Goal: Information Seeking & Learning: Find specific page/section

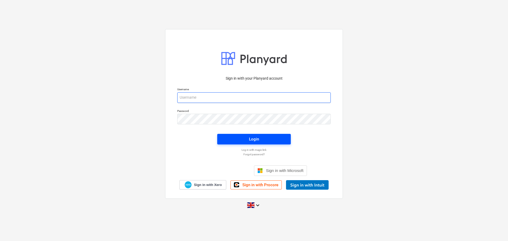
type input "[EMAIL_ADDRESS][DOMAIN_NAME]"
click at [240, 139] on span "Login" at bounding box center [253, 139] width 61 height 7
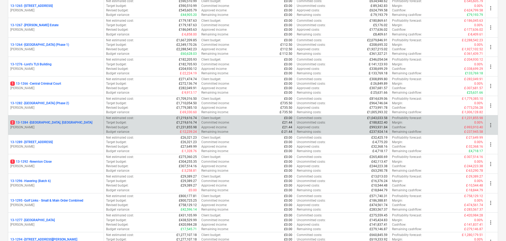
scroll to position [555, 0]
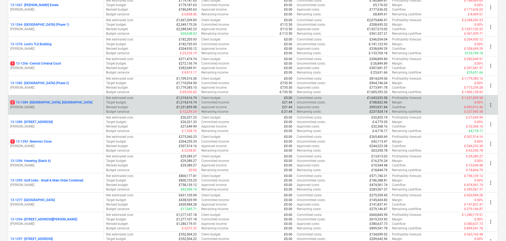
click at [69, 102] on div "2 13-1284 - [GEOGRAPHIC_DATA], [GEOGRAPHIC_DATA]" at bounding box center [55, 102] width 91 height 4
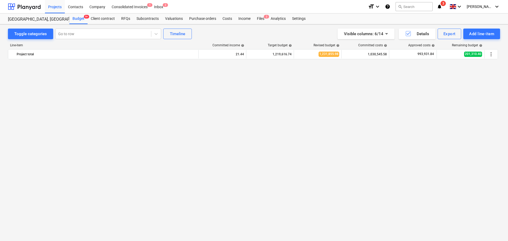
scroll to position [777, 0]
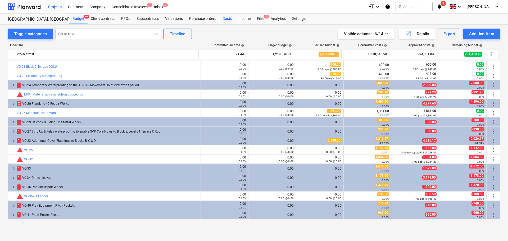
click at [221, 16] on div "Costs" at bounding box center [227, 18] width 16 height 11
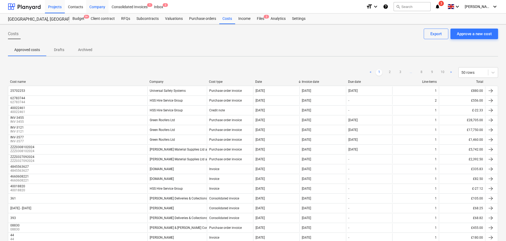
click at [78, 20] on div "Budget 9+" at bounding box center [78, 18] width 18 height 11
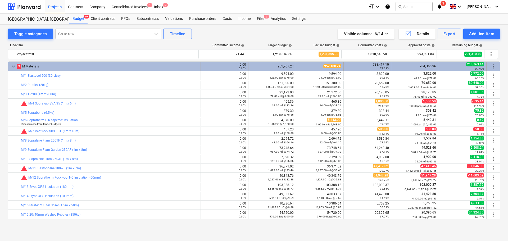
click at [61, 67] on div "9 M Materials" at bounding box center [108, 66] width 182 height 8
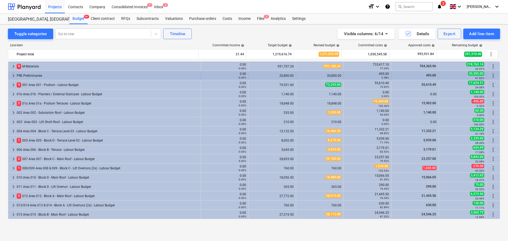
click at [58, 74] on div "PRE Preliminaries" at bounding box center [108, 75] width 182 height 8
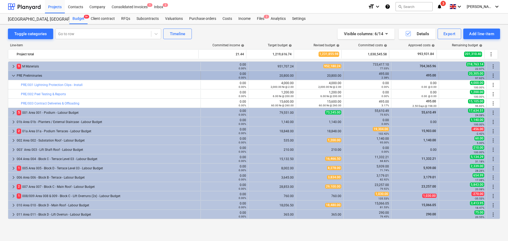
click at [58, 74] on div "PRE Preliminaries" at bounding box center [108, 75] width 182 height 8
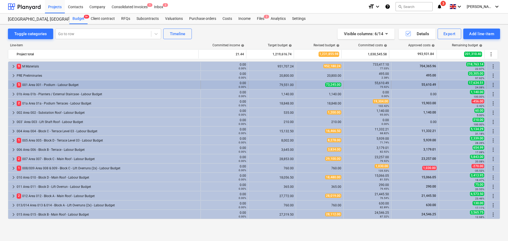
click at [57, 84] on div "5 001 Area 001 - Podium - Labour Budget" at bounding box center [108, 85] width 182 height 8
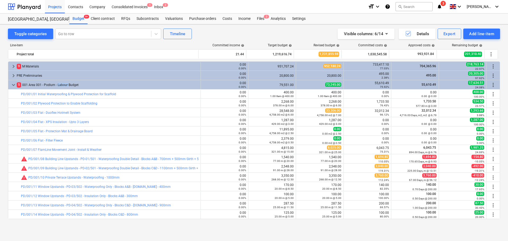
click at [57, 84] on div "5 001 Area 001 - Podium - Labour Budget" at bounding box center [108, 85] width 182 height 8
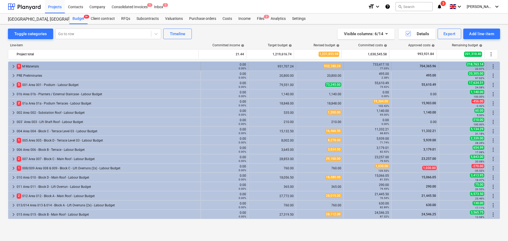
click at [60, 65] on div "9 M Materials" at bounding box center [108, 66] width 182 height 8
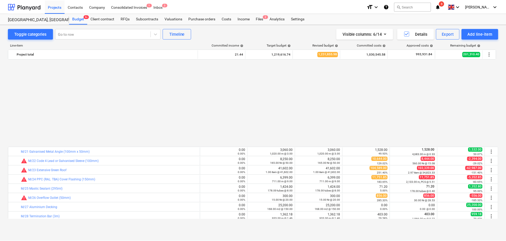
scroll to position [212, 0]
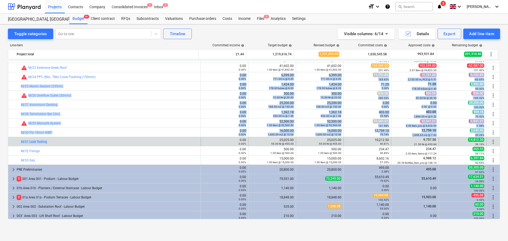
drag, startPoint x: 125, startPoint y: 74, endPoint x: 119, endPoint y: 144, distance: 71.1
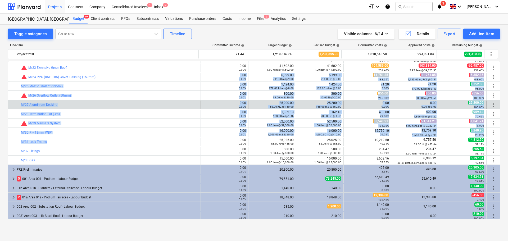
click at [119, 107] on div "bar_chart M/27 Aluminium Decking" at bounding box center [109, 104] width 177 height 8
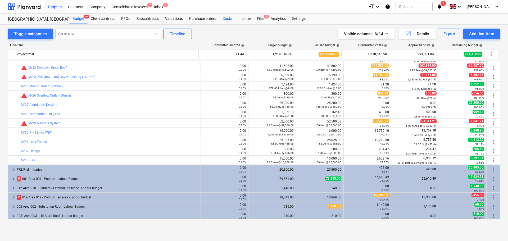
click at [233, 18] on div "Costs" at bounding box center [227, 18] width 16 height 11
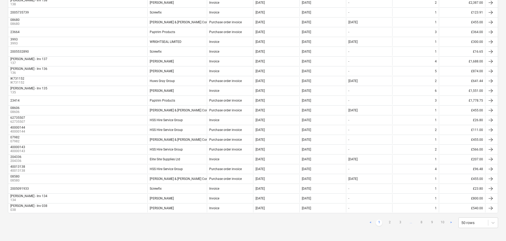
scroll to position [364, 0]
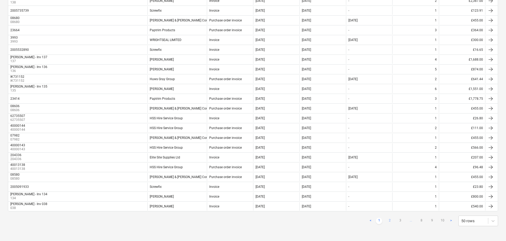
click at [390, 221] on link "2" at bounding box center [389, 221] width 6 height 6
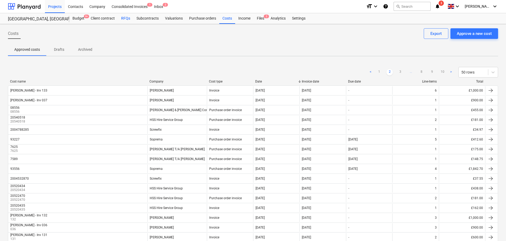
scroll to position [0, 0]
click at [420, 4] on button "search Search" at bounding box center [411, 6] width 37 height 9
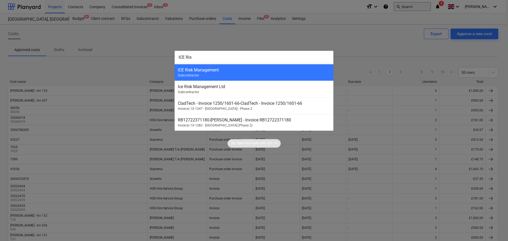
type input "ICE Risk"
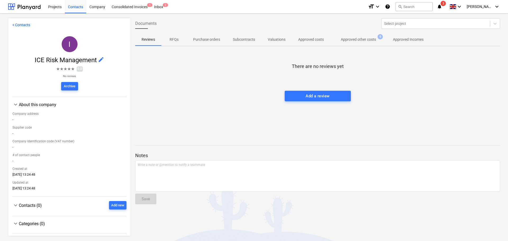
click at [354, 43] on span "Approved other costs 9" at bounding box center [358, 40] width 56 height 10
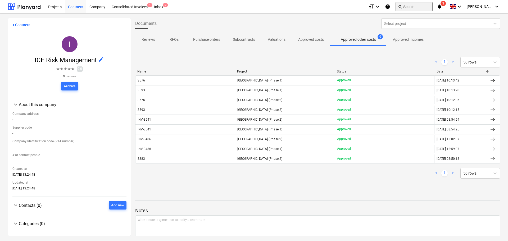
click at [425, 6] on button "search Search" at bounding box center [413, 6] width 37 height 9
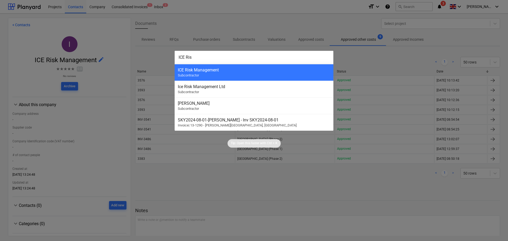
type input "ICE Risk"
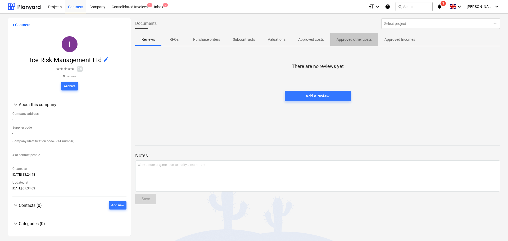
click at [350, 39] on p "Approved other costs" at bounding box center [353, 40] width 35 height 6
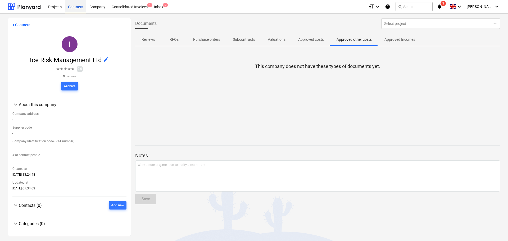
click at [75, 6] on div "Contacts" at bounding box center [75, 6] width 21 height 13
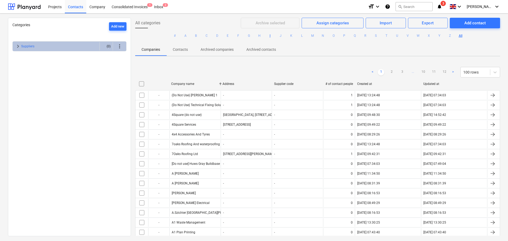
click at [270, 36] on button "I" at bounding box center [270, 36] width 6 height 6
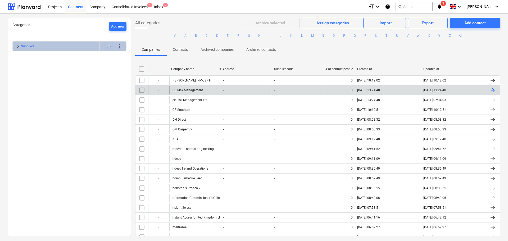
click at [190, 88] on div "ICE Risk Management" at bounding box center [194, 90] width 51 height 8
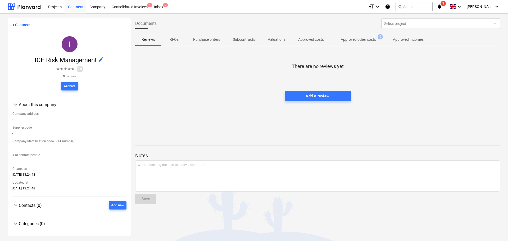
click at [358, 43] on span "Approved other costs 9" at bounding box center [358, 40] width 56 height 10
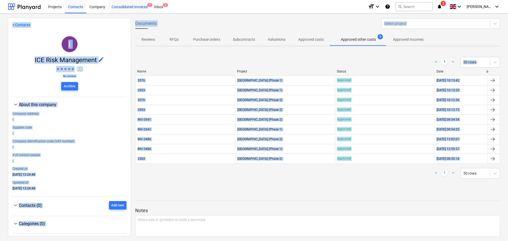
drag, startPoint x: 227, startPoint y: 183, endPoint x: 117, endPoint y: 4, distance: 209.7
click at [113, 0] on html "Projects Contacts Company Consolidated Invoices 1 Inbox 2 format_size keyboard_…" at bounding box center [254, 120] width 508 height 241
click at [154, 62] on div "< 1 > 50 rows" at bounding box center [317, 62] width 365 height 11
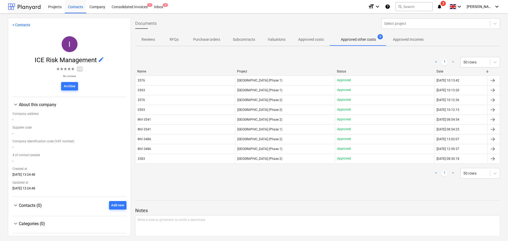
click at [28, 8] on div at bounding box center [24, 6] width 33 height 13
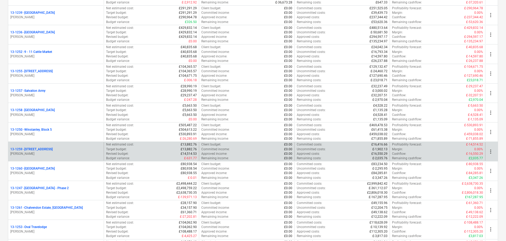
scroll to position [370, 0]
